Goal: Transaction & Acquisition: Purchase product/service

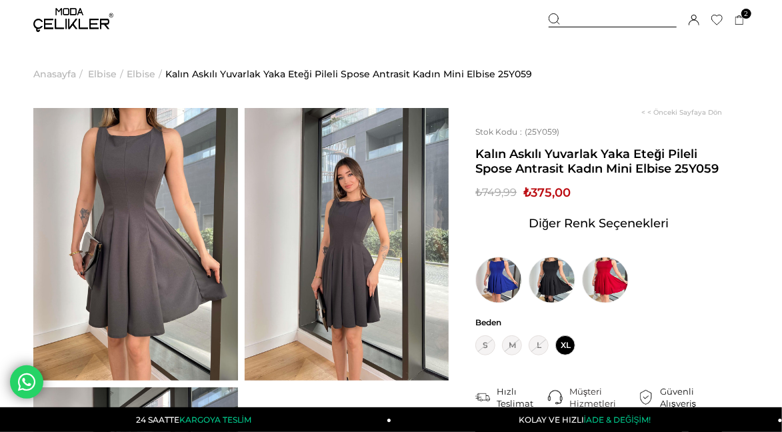
click at [183, 231] on img at bounding box center [135, 244] width 205 height 272
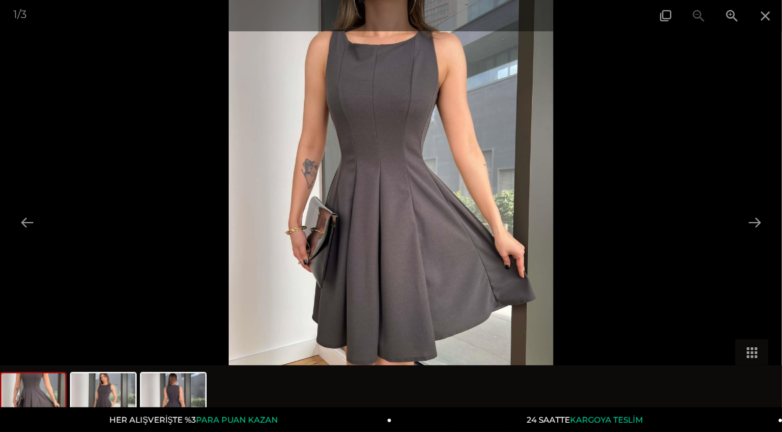
click at [757, 14] on span at bounding box center [764, 15] width 33 height 31
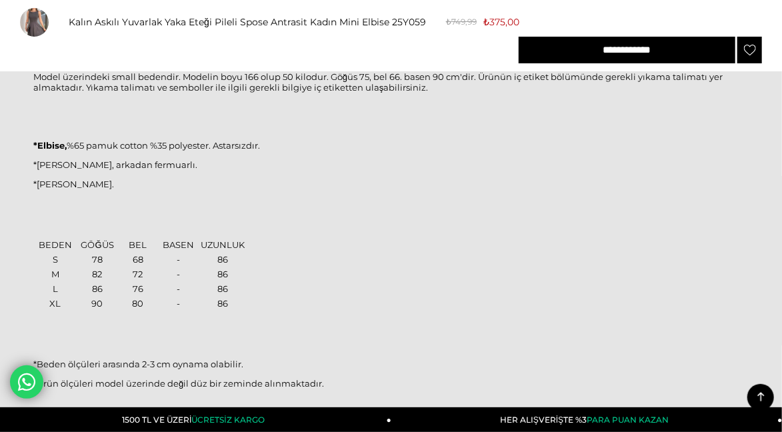
scroll to position [1206, 0]
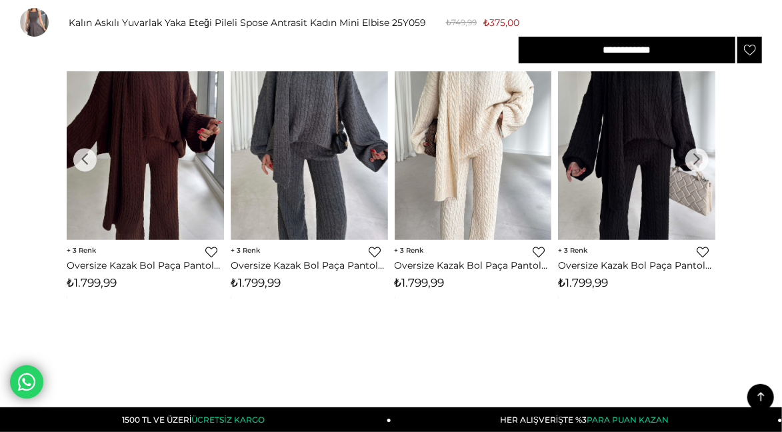
click at [594, 37] on input "**********" at bounding box center [626, 50] width 217 height 27
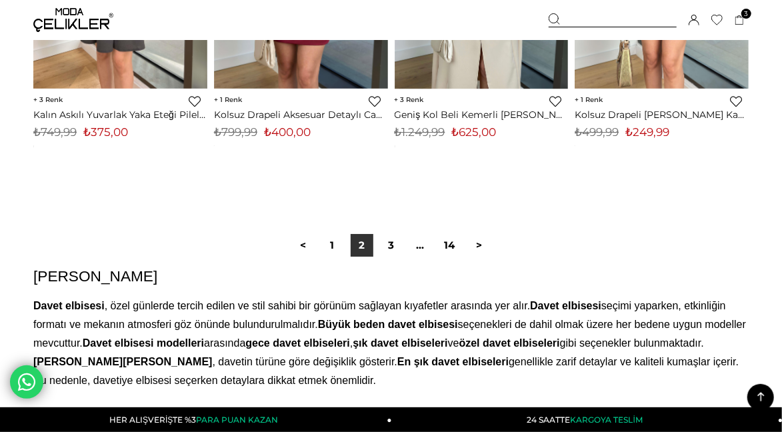
scroll to position [6872, 0]
click at [388, 242] on link "3" at bounding box center [391, 244] width 23 height 23
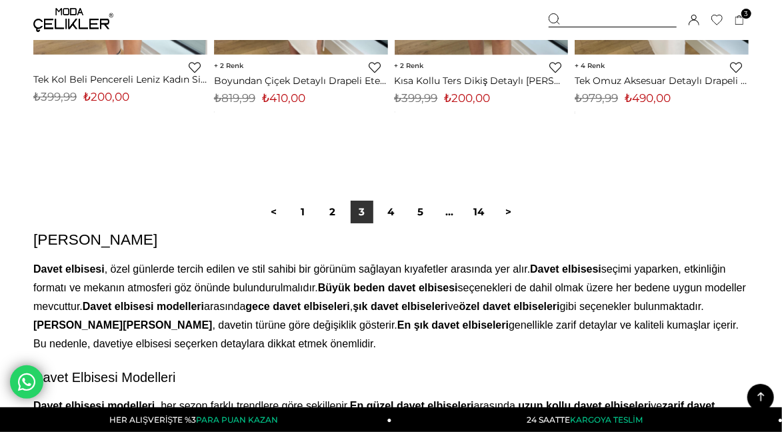
scroll to position [4, 0]
click at [390, 209] on link "4" at bounding box center [391, 212] width 23 height 23
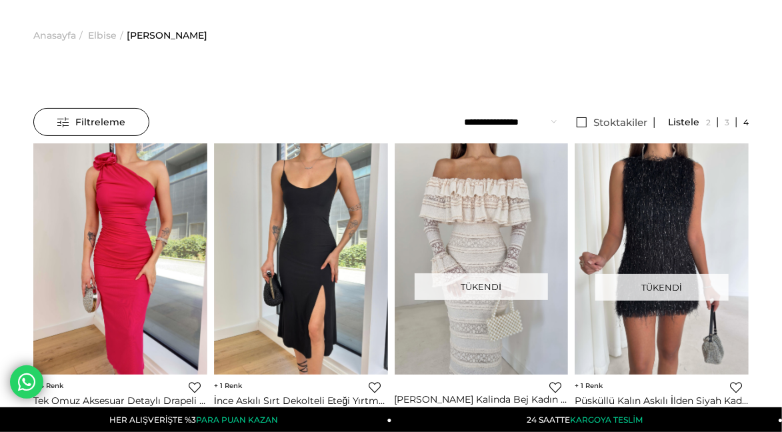
scroll to position [64, 0]
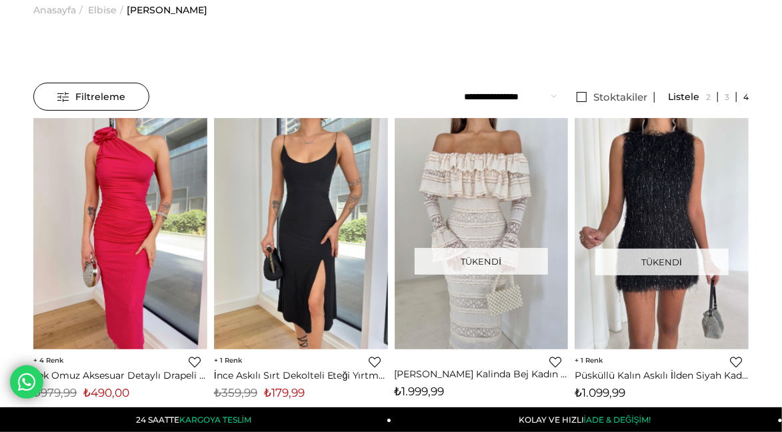
click at [328, 296] on img at bounding box center [301, 234] width 174 height 232
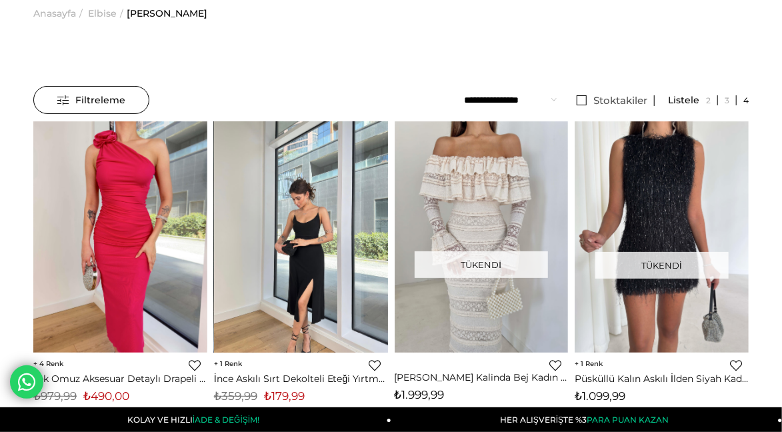
scroll to position [47, 0]
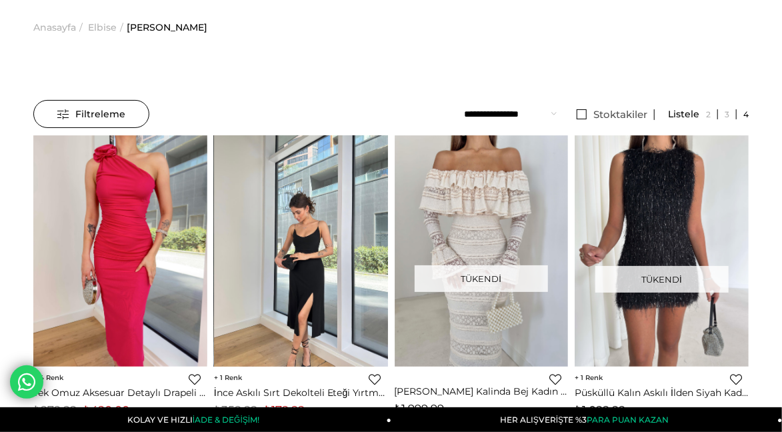
click at [307, 266] on img at bounding box center [301, 251] width 174 height 232
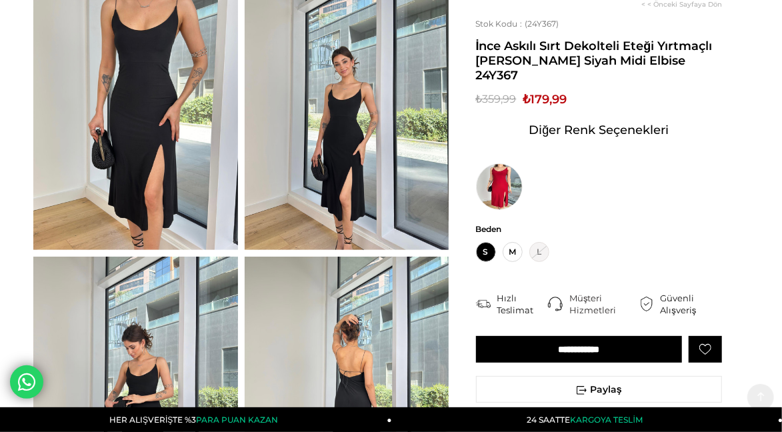
scroll to position [135, 0]
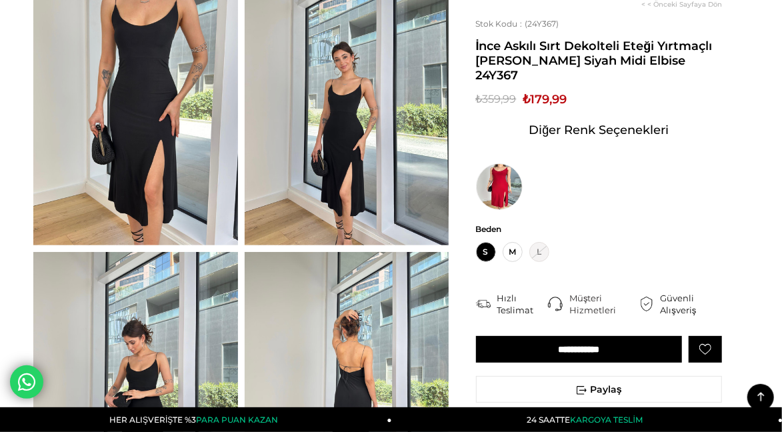
click at [500, 336] on input "**********" at bounding box center [579, 349] width 207 height 27
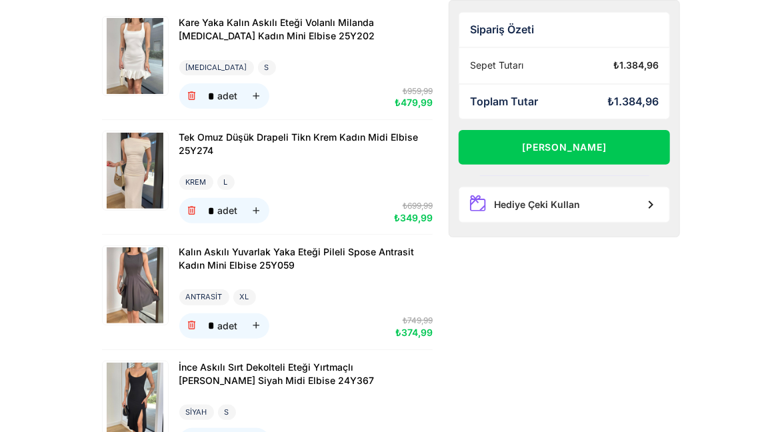
scroll to position [141, 0]
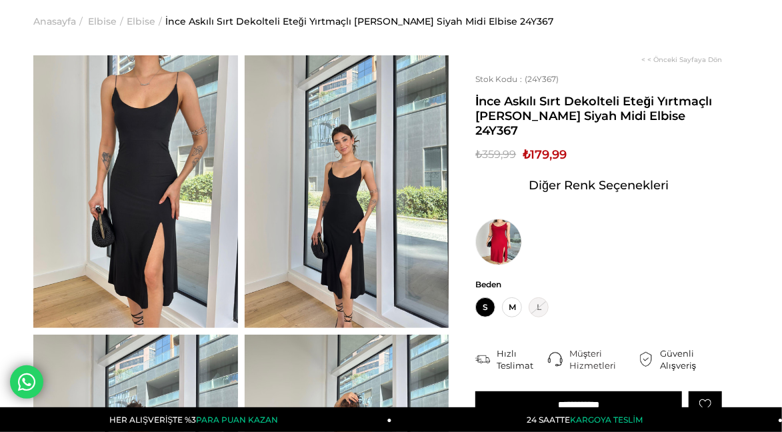
scroll to position [53, 0]
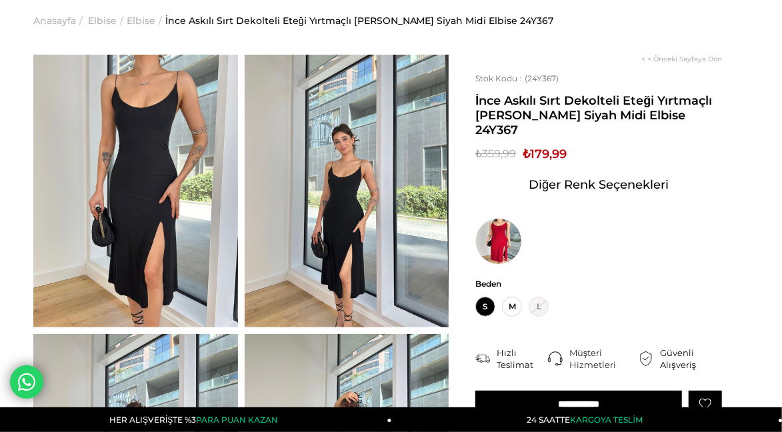
click at [172, 248] on img at bounding box center [135, 191] width 205 height 272
